Goal: Book appointment/travel/reservation

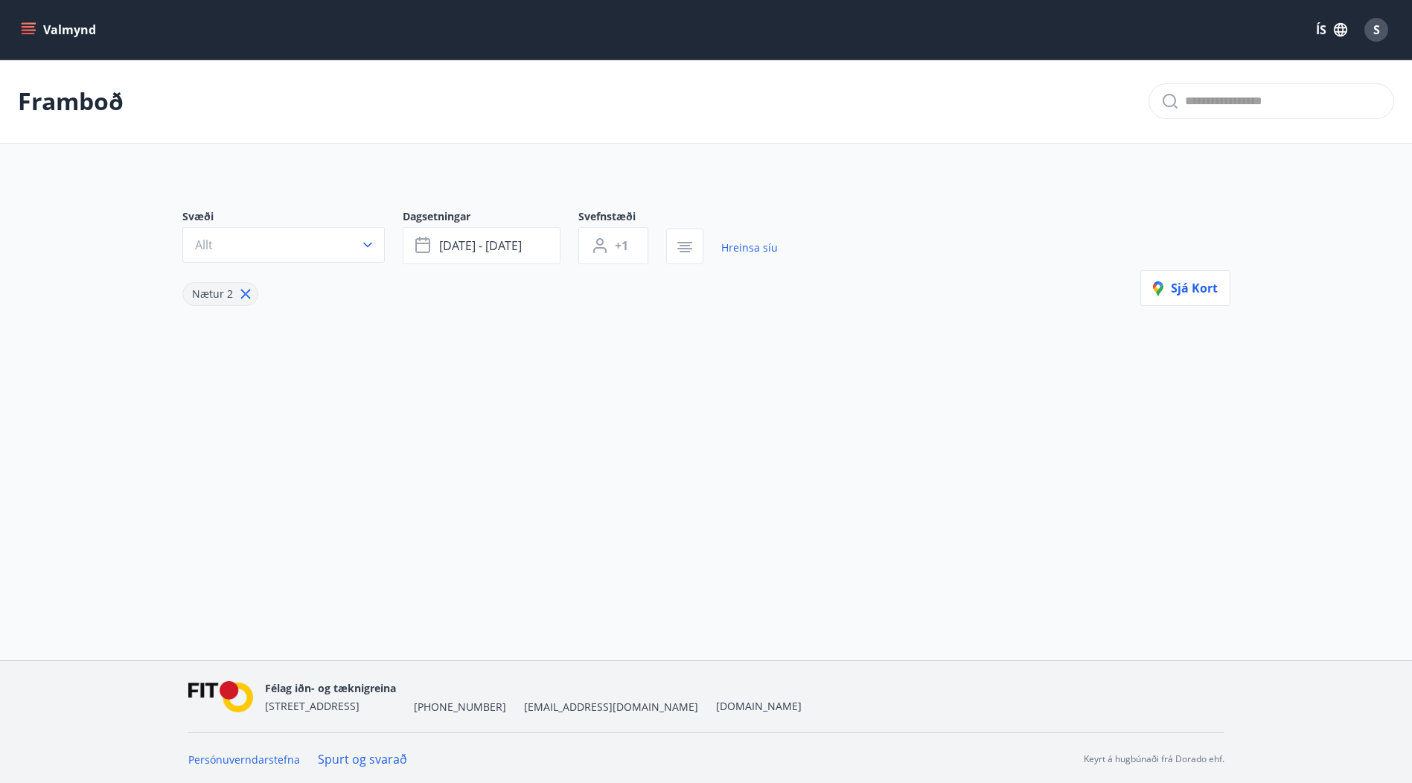
click at [31, 27] on icon "menu" at bounding box center [28, 26] width 13 height 1
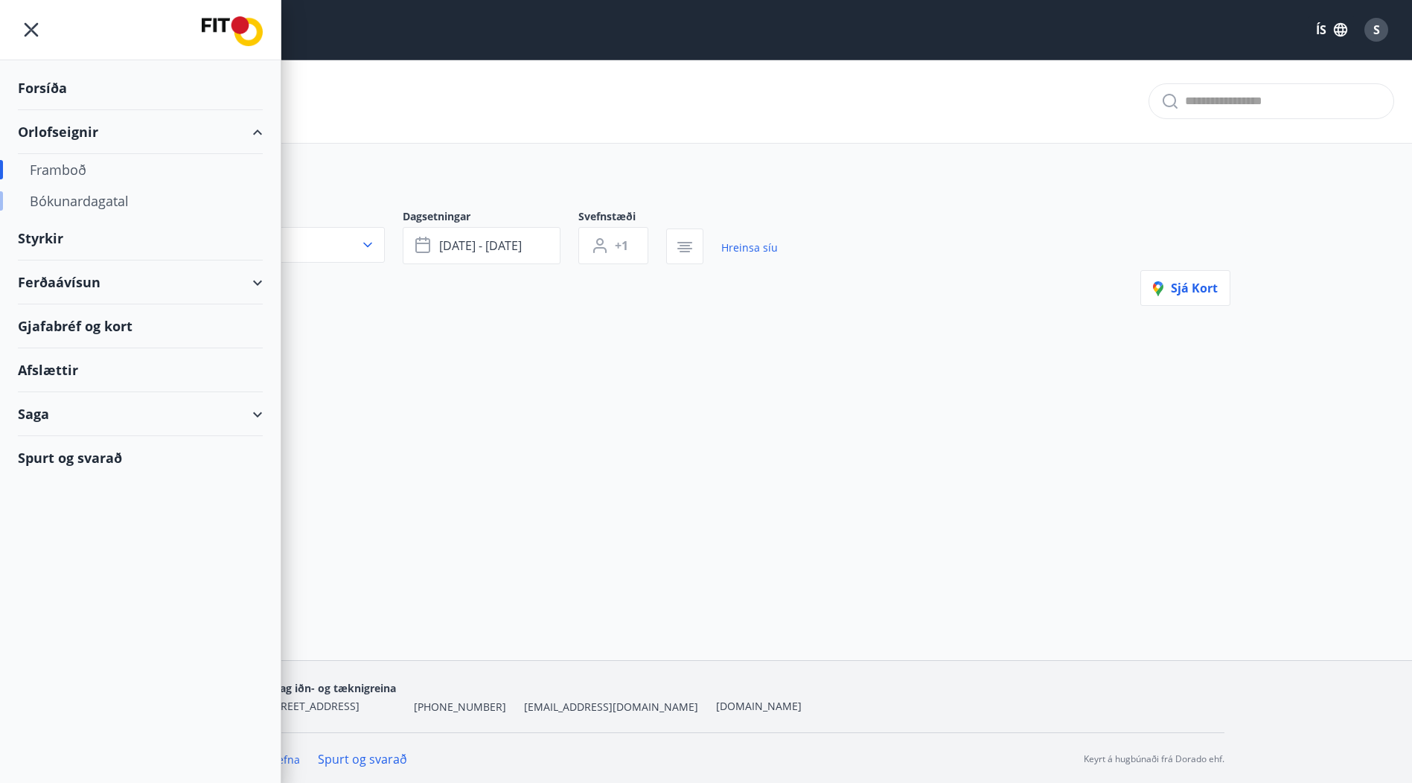
click at [61, 200] on div "Bókunardagatal" at bounding box center [140, 200] width 221 height 31
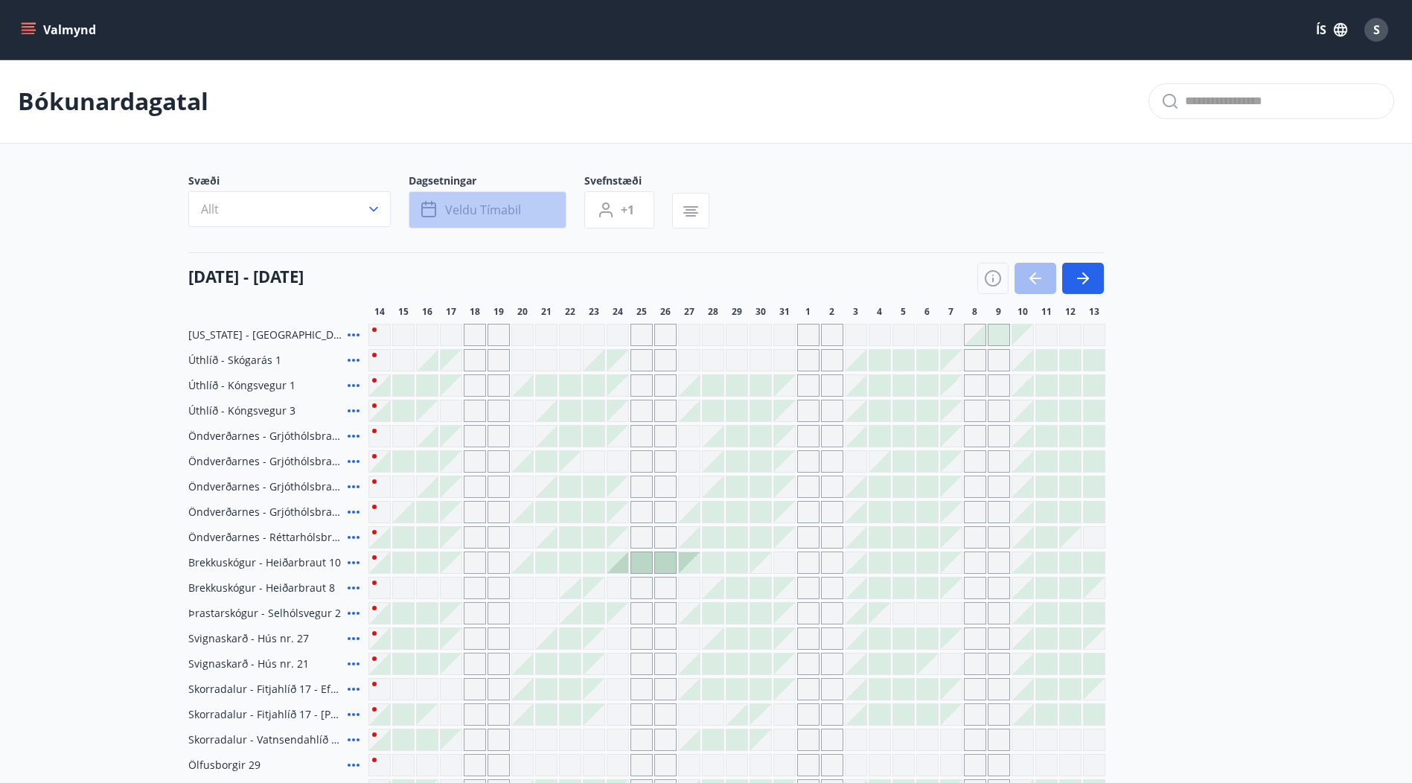
click at [495, 199] on button "Veldu tímabil" at bounding box center [488, 209] width 158 height 37
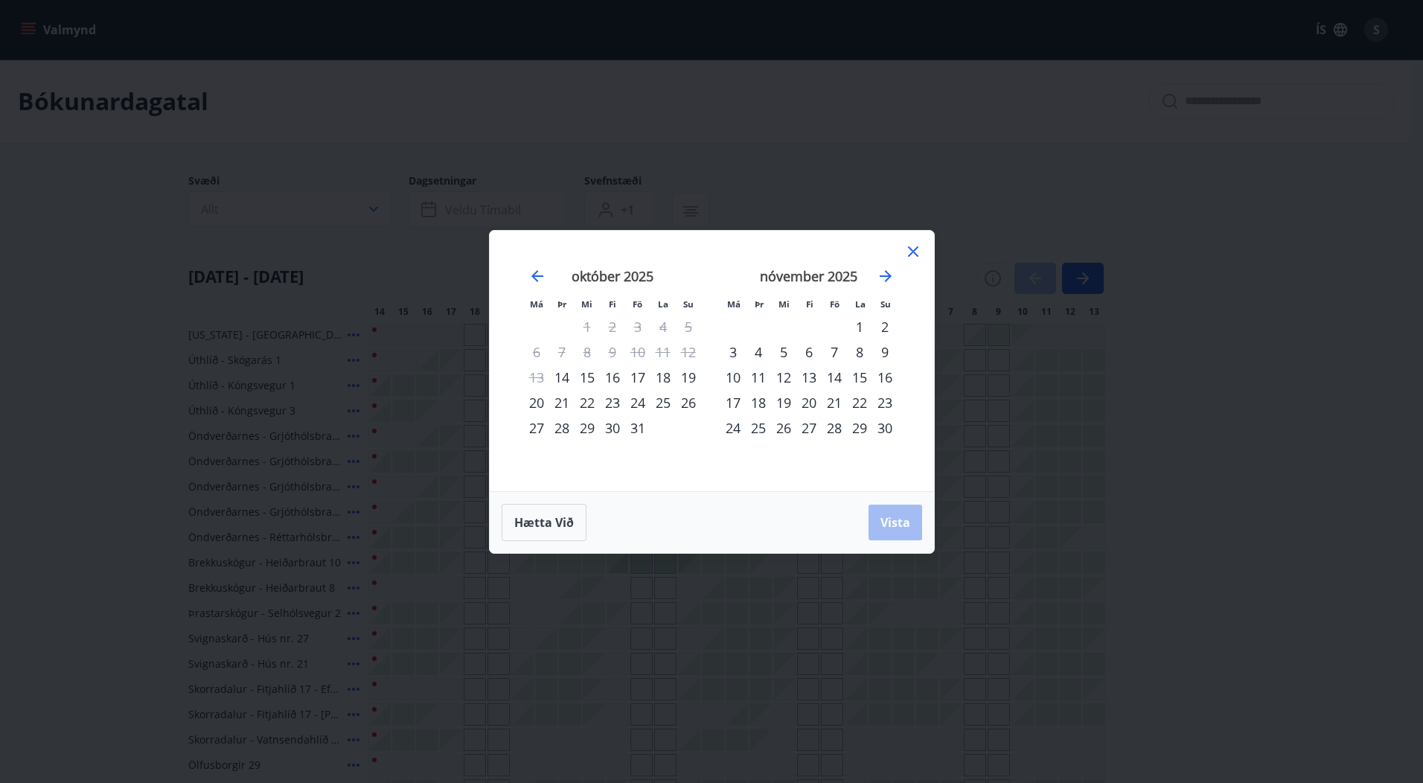
click at [639, 406] on div "24" at bounding box center [637, 402] width 25 height 25
click at [687, 401] on div "26" at bounding box center [688, 402] width 25 height 25
click at [911, 527] on button "Vista" at bounding box center [896, 523] width 54 height 36
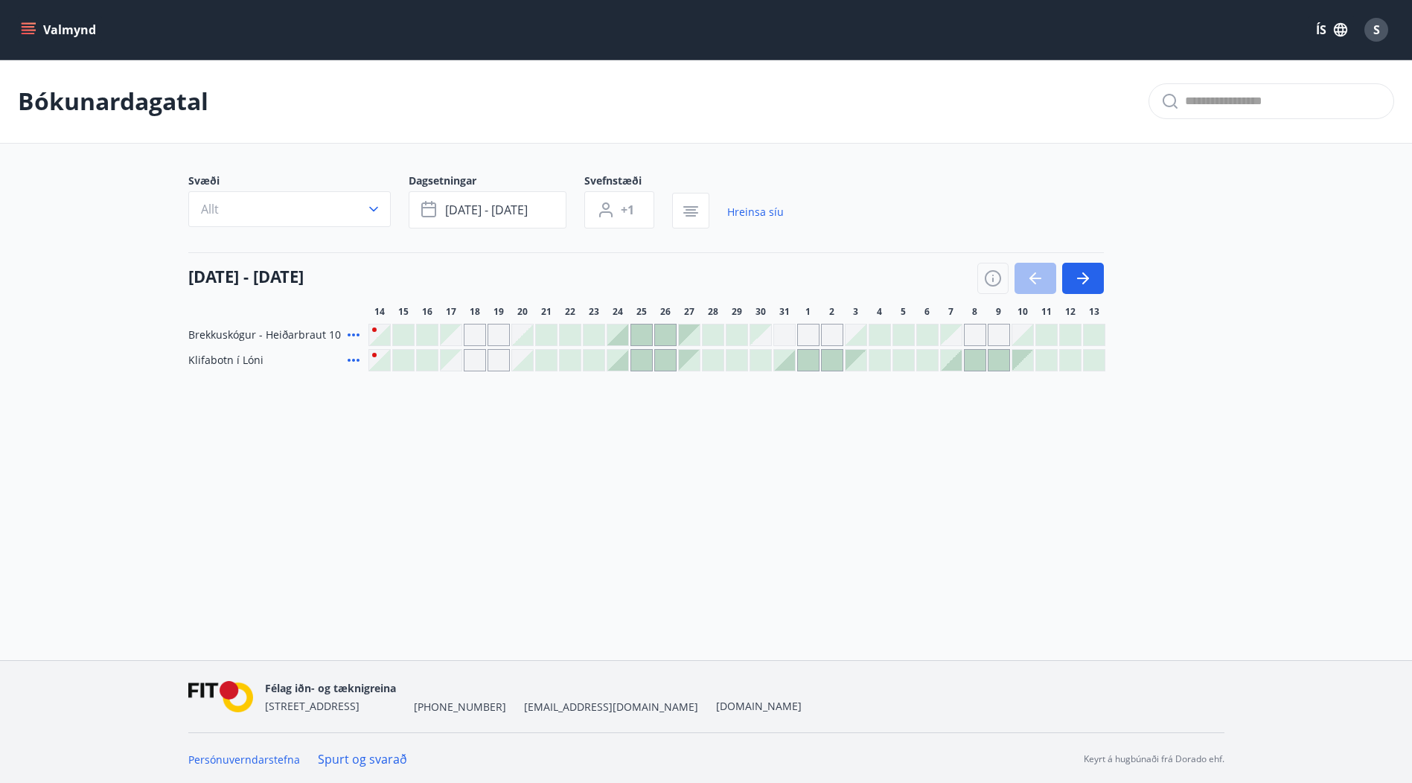
click at [617, 339] on div at bounding box center [618, 335] width 21 height 21
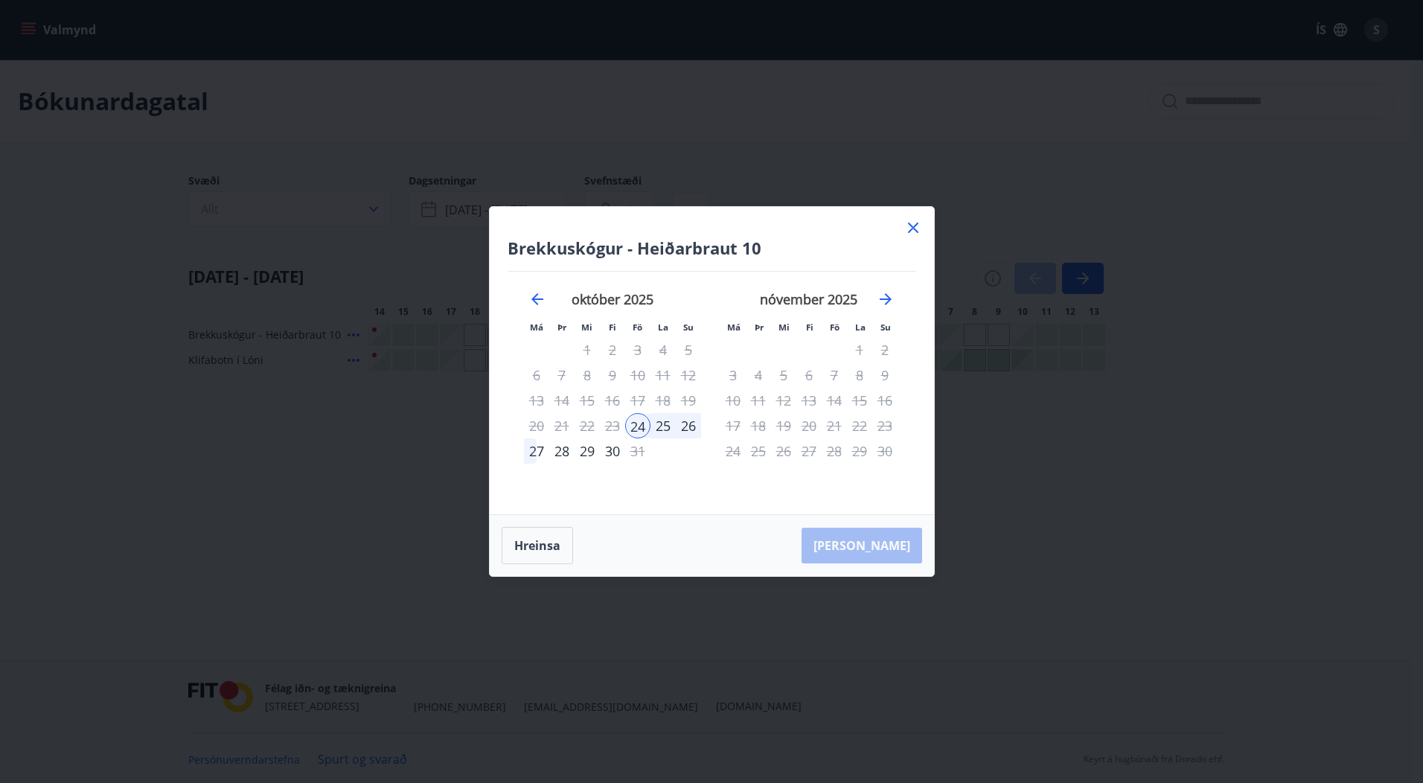
click at [536, 447] on div "27" at bounding box center [536, 451] width 25 height 25
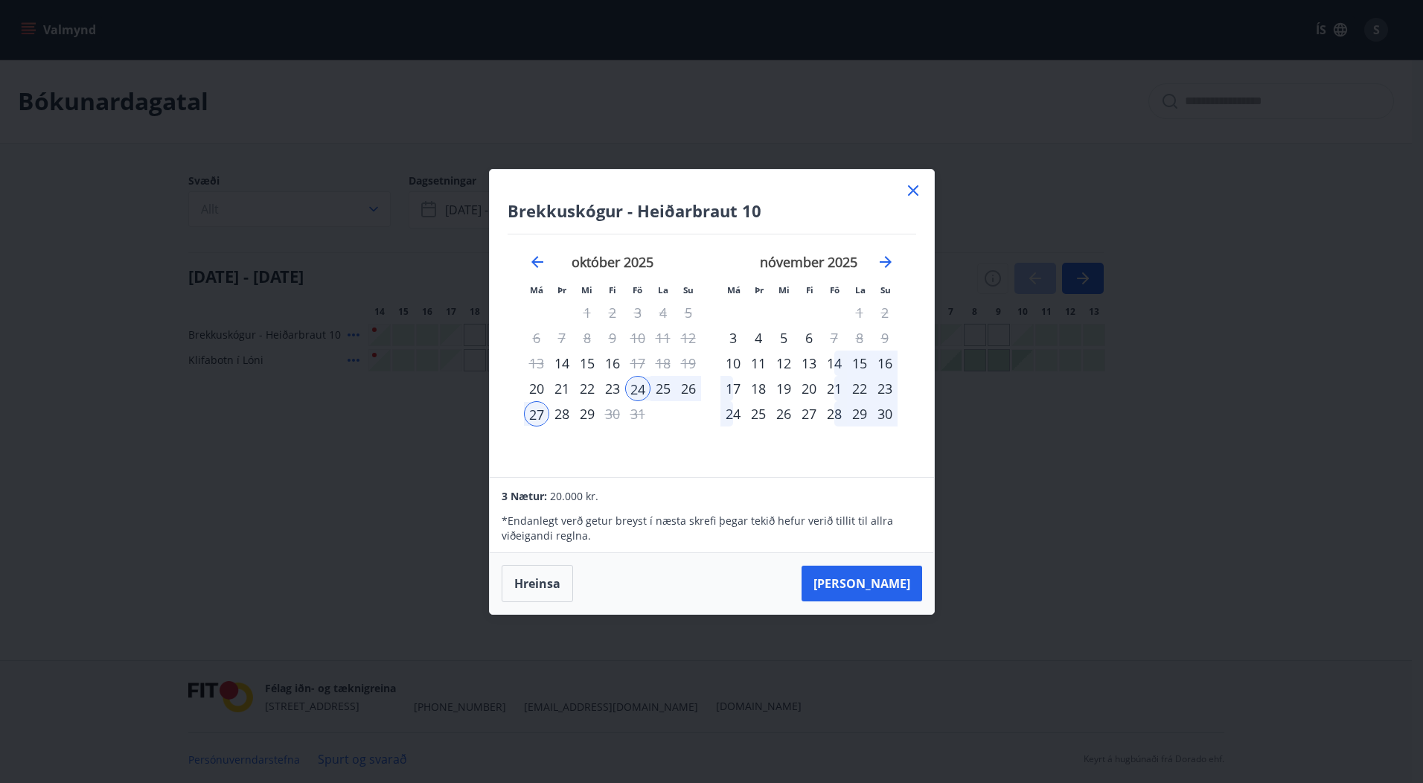
click at [616, 392] on div "23" at bounding box center [612, 388] width 25 height 25
click at [538, 412] on div "27" at bounding box center [536, 413] width 25 height 25
click at [870, 583] on button "[PERSON_NAME]" at bounding box center [862, 584] width 121 height 36
